Goal: Transaction & Acquisition: Purchase product/service

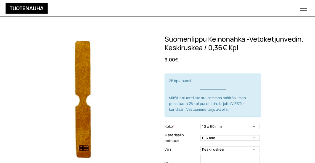
scroll to position [82, 0]
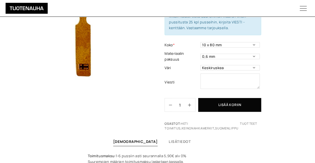
click at [302, 7] on icon "Menu" at bounding box center [302, 8] width 23 height 7
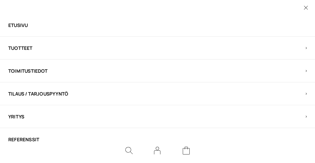
click at [21, 49] on span "Tuotteet" at bounding box center [152, 48] width 288 height 6
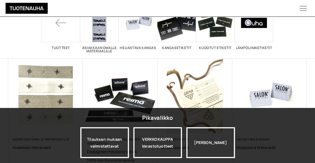
scroll to position [58, 0]
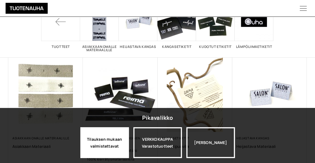
click at [98, 138] on div "Tilauksen mukaan valmistettavat" at bounding box center [104, 142] width 49 height 31
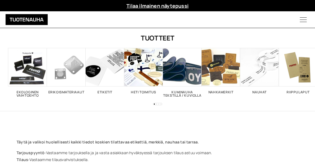
click at [105, 83] on span "Visit product category Etiketit" at bounding box center [104, 67] width 39 height 39
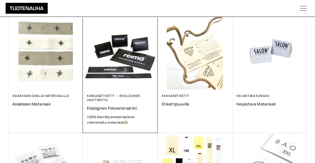
scroll to position [101, 0]
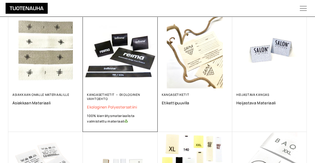
click at [98, 107] on span "Ekologinen polyestersatiini" at bounding box center [120, 106] width 66 height 5
